Goal: Find contact information: Obtain details needed to contact an individual or organization

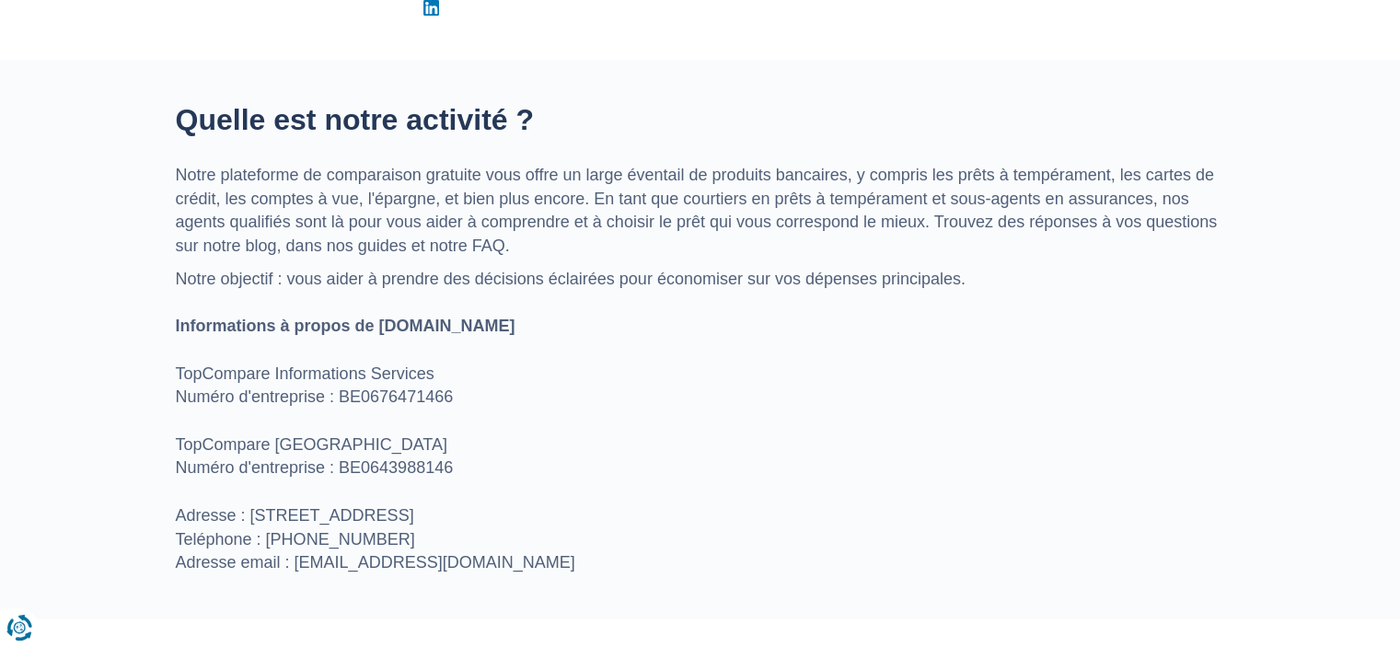
scroll to position [644, 0]
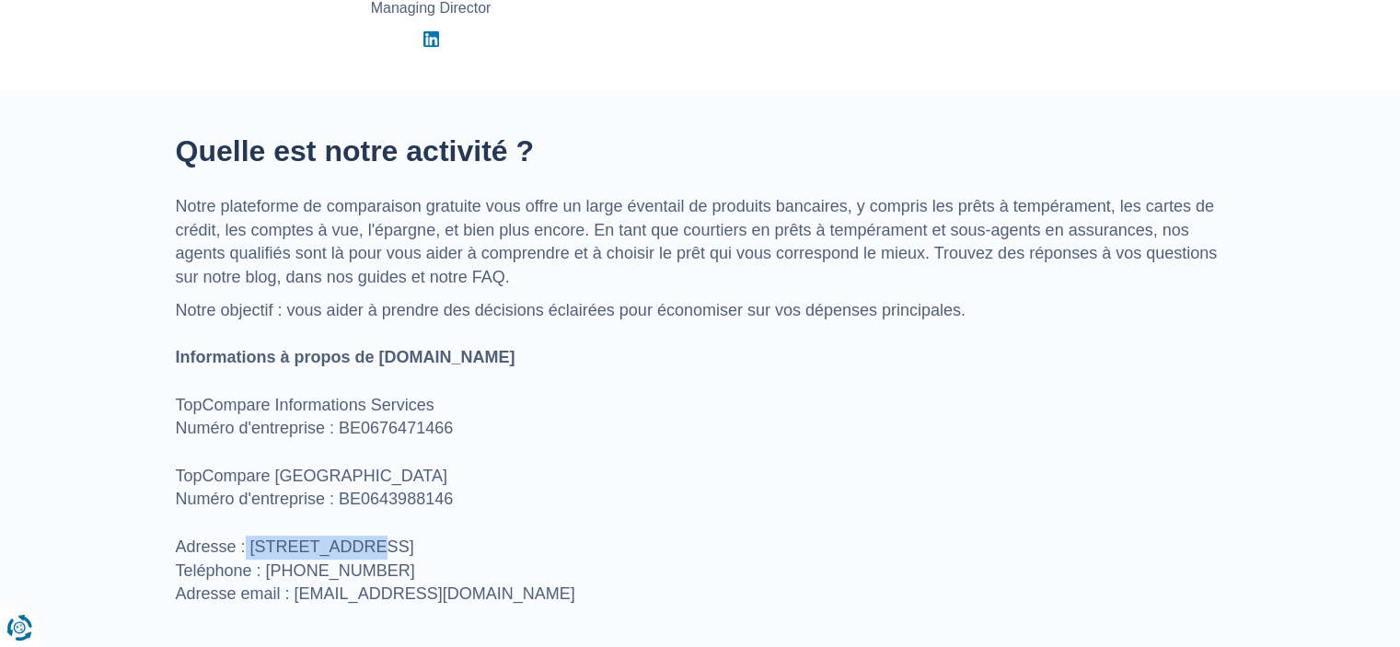
drag, startPoint x: 247, startPoint y: 544, endPoint x: 515, endPoint y: 629, distance: 282.0
click at [376, 555] on p "Notre objectif : vous aider à prendre des décisions éclairées pour économiser s…" at bounding box center [700, 452] width 1049 height 307
drag, startPoint x: 398, startPoint y: 544, endPoint x: 598, endPoint y: 552, distance: 199.9
click at [598, 552] on p "Notre objectif : vous aider à prendre des décisions éclairées pour économiser s…" at bounding box center [700, 452] width 1049 height 307
drag, startPoint x: 433, startPoint y: 538, endPoint x: 419, endPoint y: 543, distance: 15.4
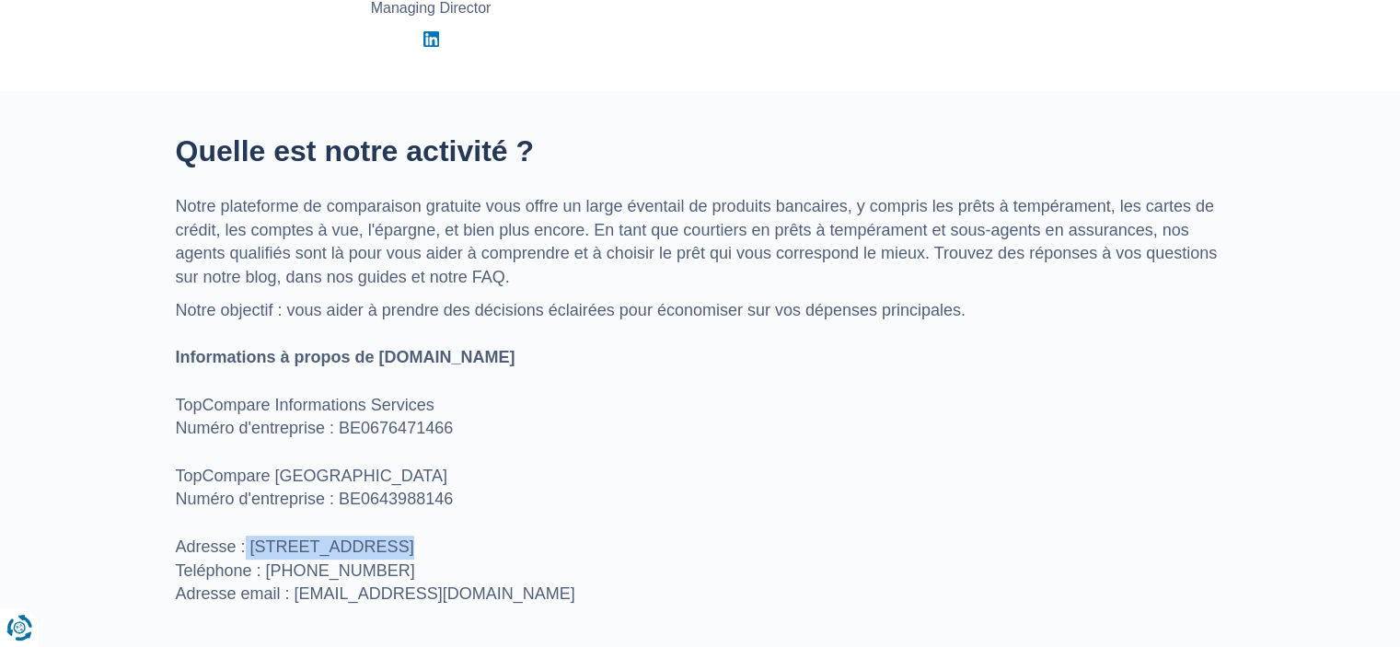
click at [433, 540] on p "Notre objectif : vous aider à prendre des décisions éclairées pour économiser s…" at bounding box center [700, 452] width 1049 height 307
click at [393, 543] on p "Notre objectif : vous aider à prendre des décisions éclairées pour économiser s…" at bounding box center [700, 452] width 1049 height 307
drag, startPoint x: 317, startPoint y: 548, endPoint x: 596, endPoint y: 555, distance: 279.8
click at [596, 555] on p "Notre objectif : vous aider à prendre des décisions éclairées pour économiser s…" at bounding box center [700, 452] width 1049 height 307
copy p "ue de [STREET_ADDRESS]"
